Goal: Obtain resource: Obtain resource

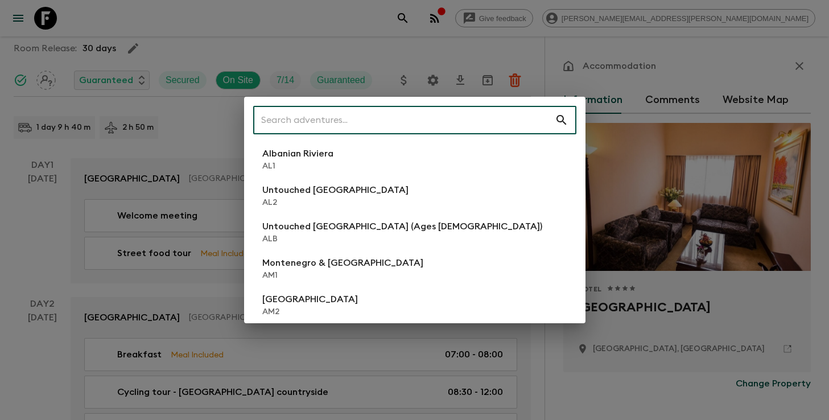
click at [430, 118] on input "text" at bounding box center [404, 120] width 302 height 32
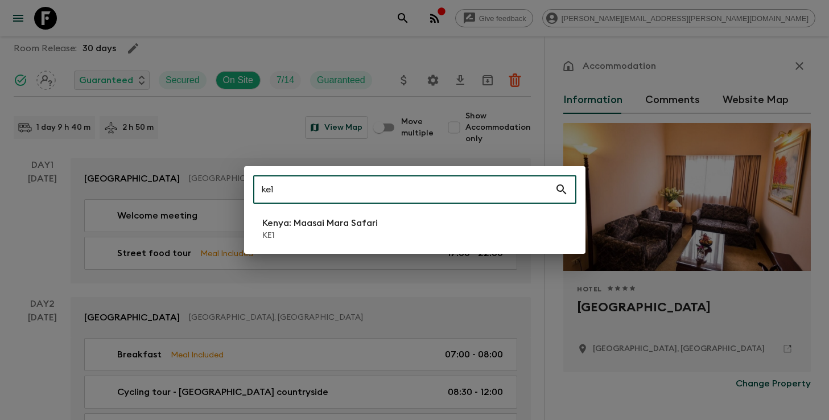
type input "ke1"
click at [333, 231] on p "KE1" at bounding box center [320, 235] width 116 height 11
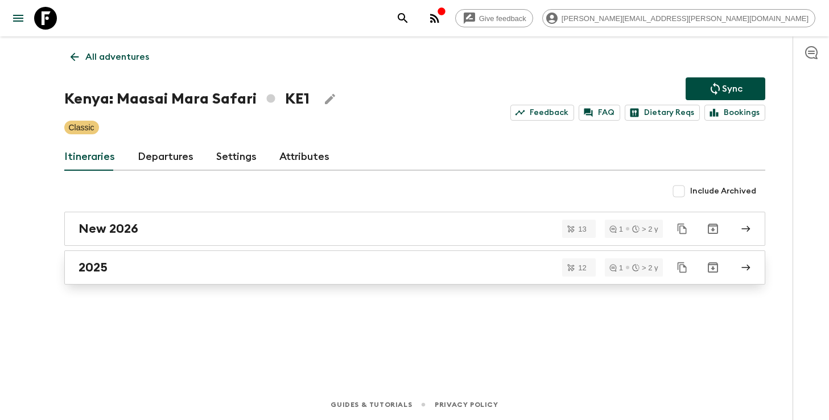
click at [301, 264] on div "2025" at bounding box center [404, 267] width 651 height 15
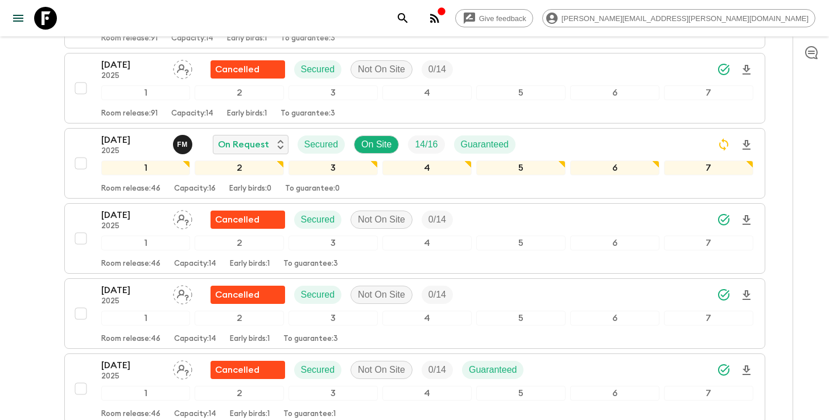
scroll to position [455, 0]
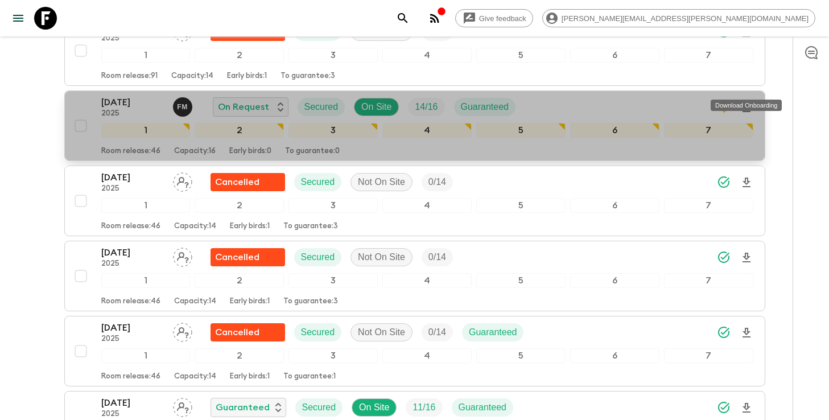
click at [746, 102] on icon "Download Onboarding" at bounding box center [747, 107] width 8 height 10
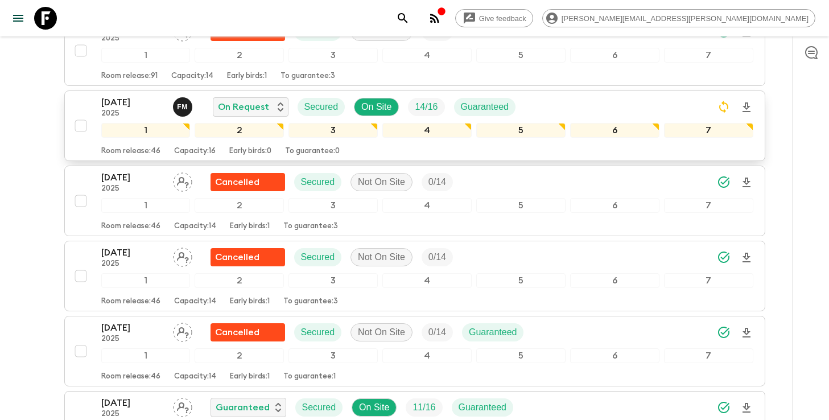
click at [410, 22] on icon "search adventures" at bounding box center [403, 18] width 14 height 14
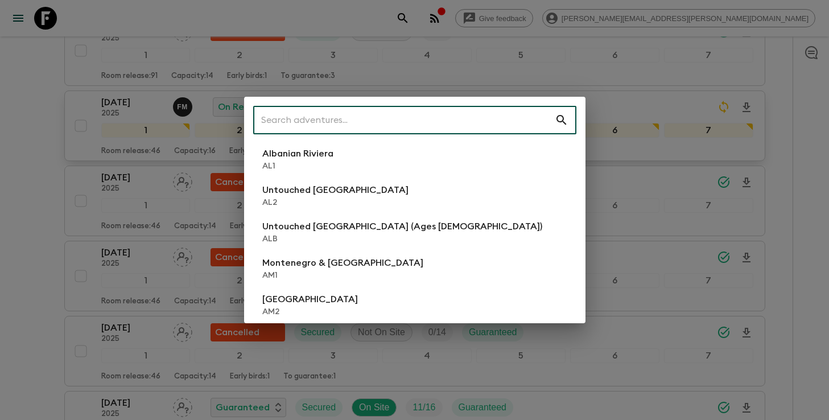
click at [471, 127] on input "text" at bounding box center [404, 120] width 302 height 32
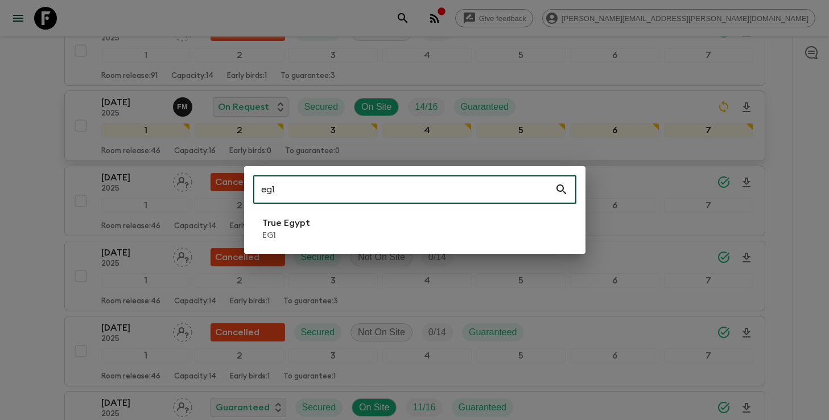
type input "eg1"
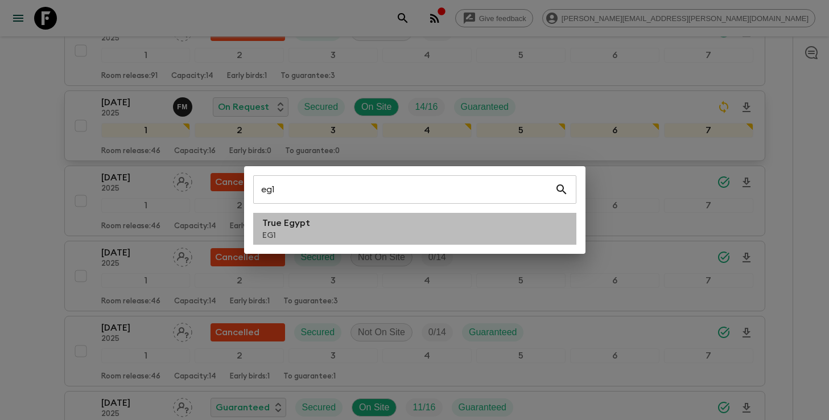
click at [408, 236] on li "True Egypt EG1" at bounding box center [414, 229] width 323 height 32
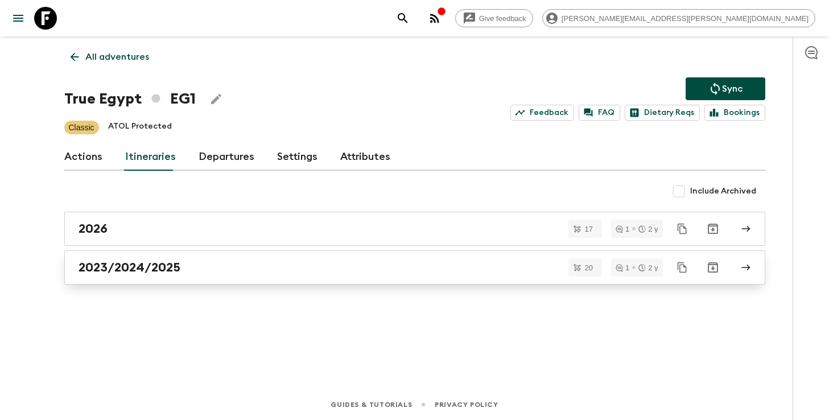
click at [167, 278] on link "2023/2024/2025" at bounding box center [414, 267] width 701 height 34
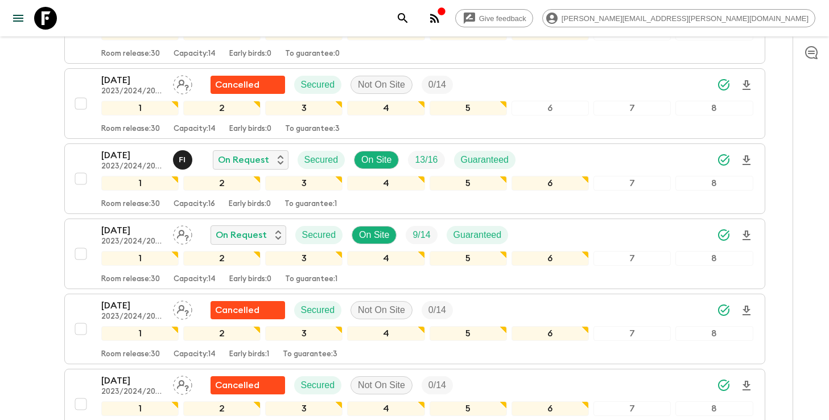
scroll to position [687, 0]
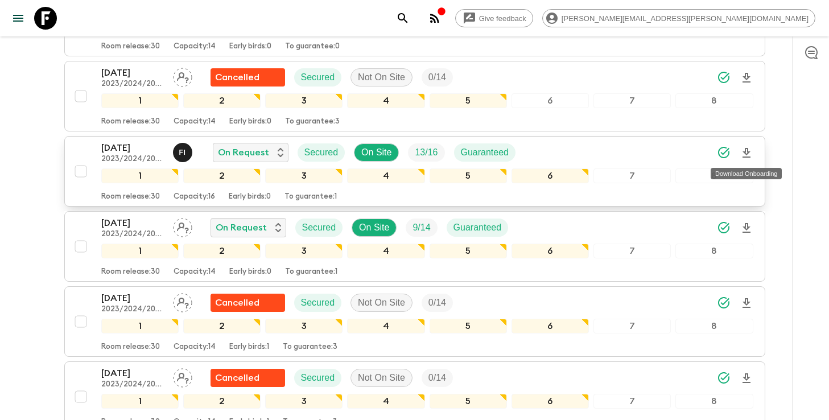
click at [744, 156] on icon "Download Onboarding" at bounding box center [747, 153] width 14 height 14
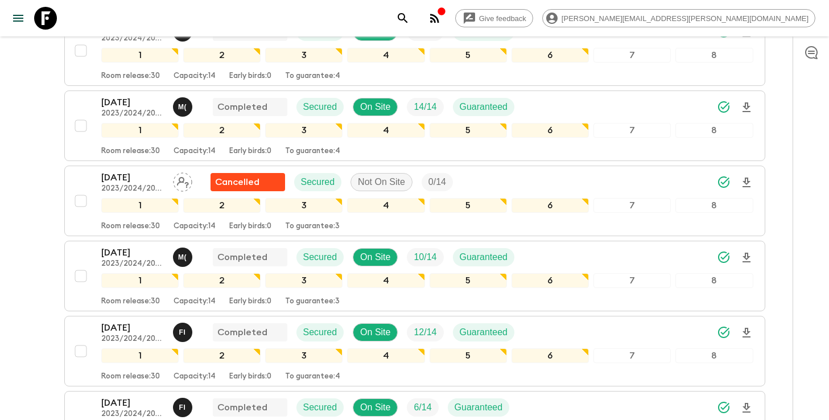
scroll to position [0, 0]
